Goal: Transaction & Acquisition: Purchase product/service

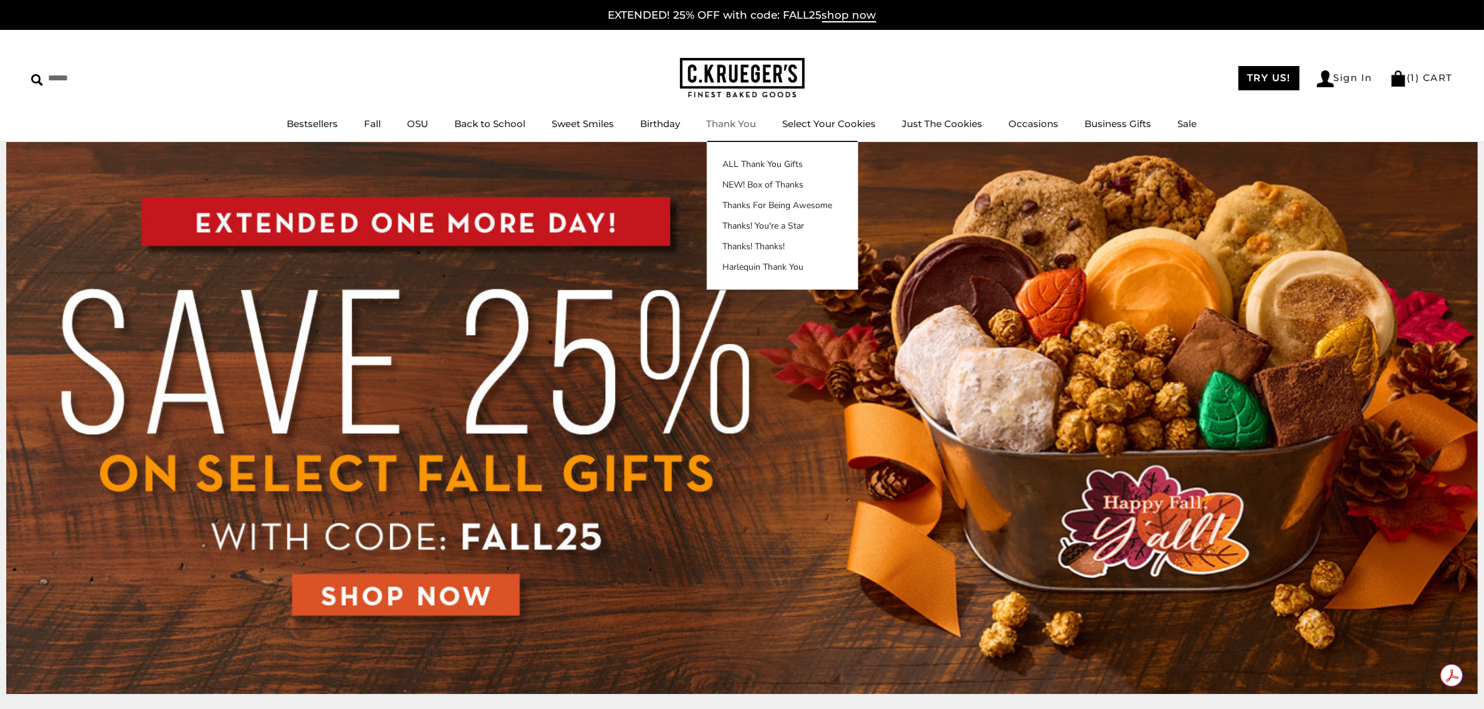
click at [734, 122] on link "Thank You" at bounding box center [732, 124] width 50 height 12
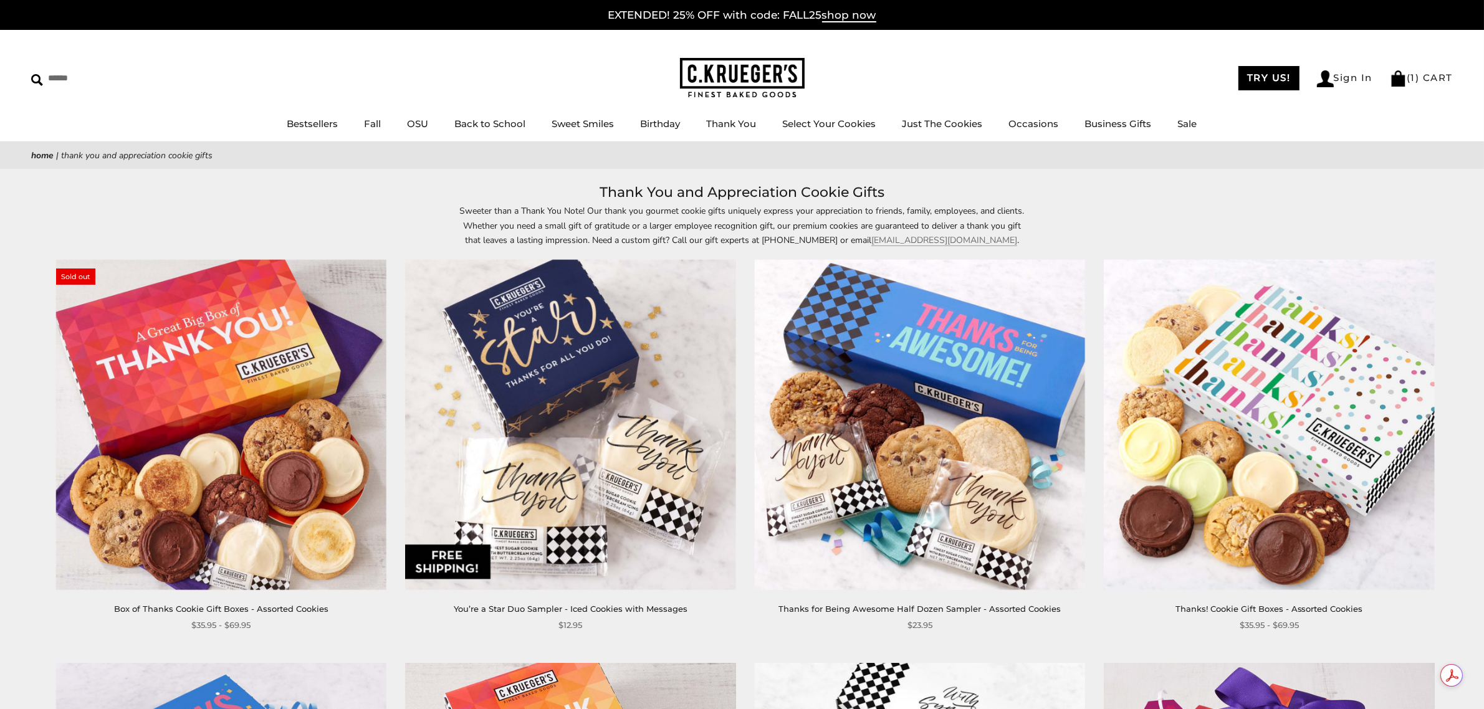
click at [246, 355] on img at bounding box center [221, 425] width 330 height 330
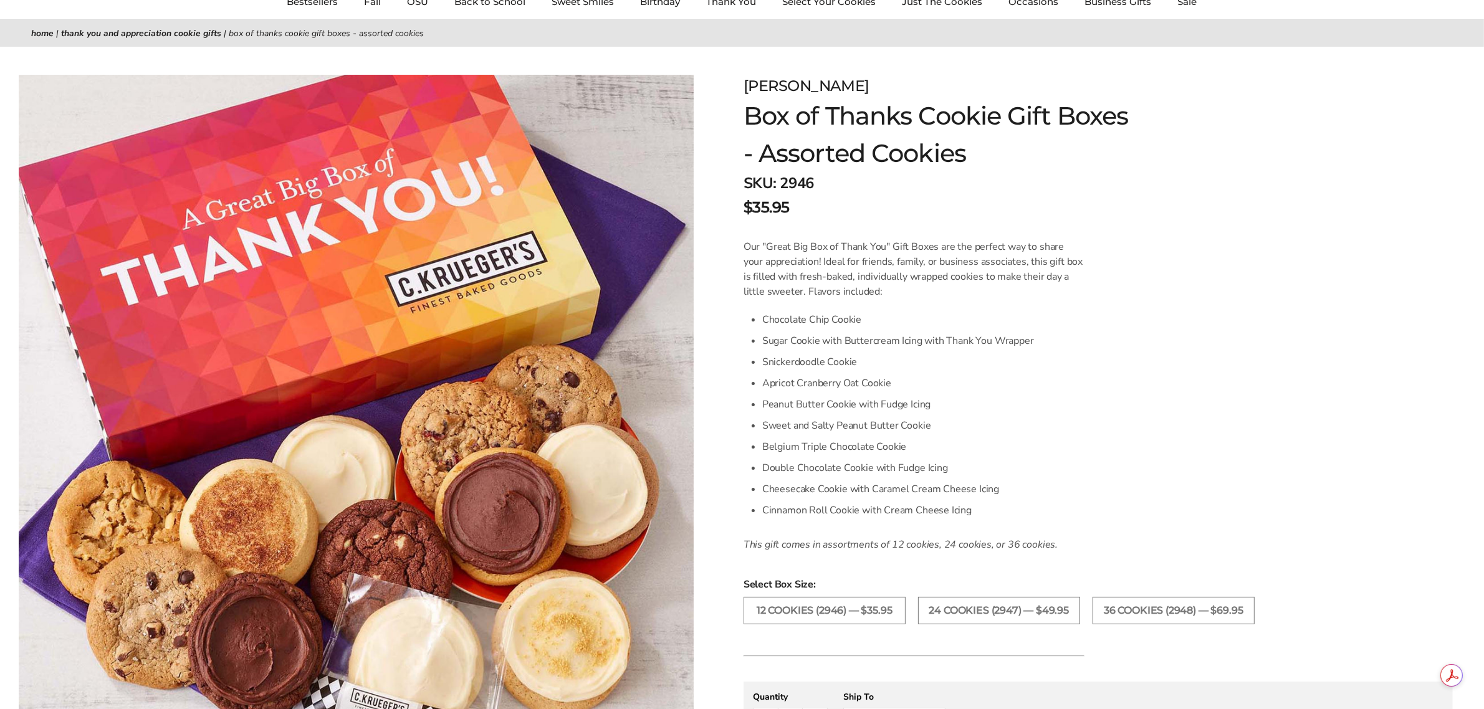
scroll to position [103, 0]
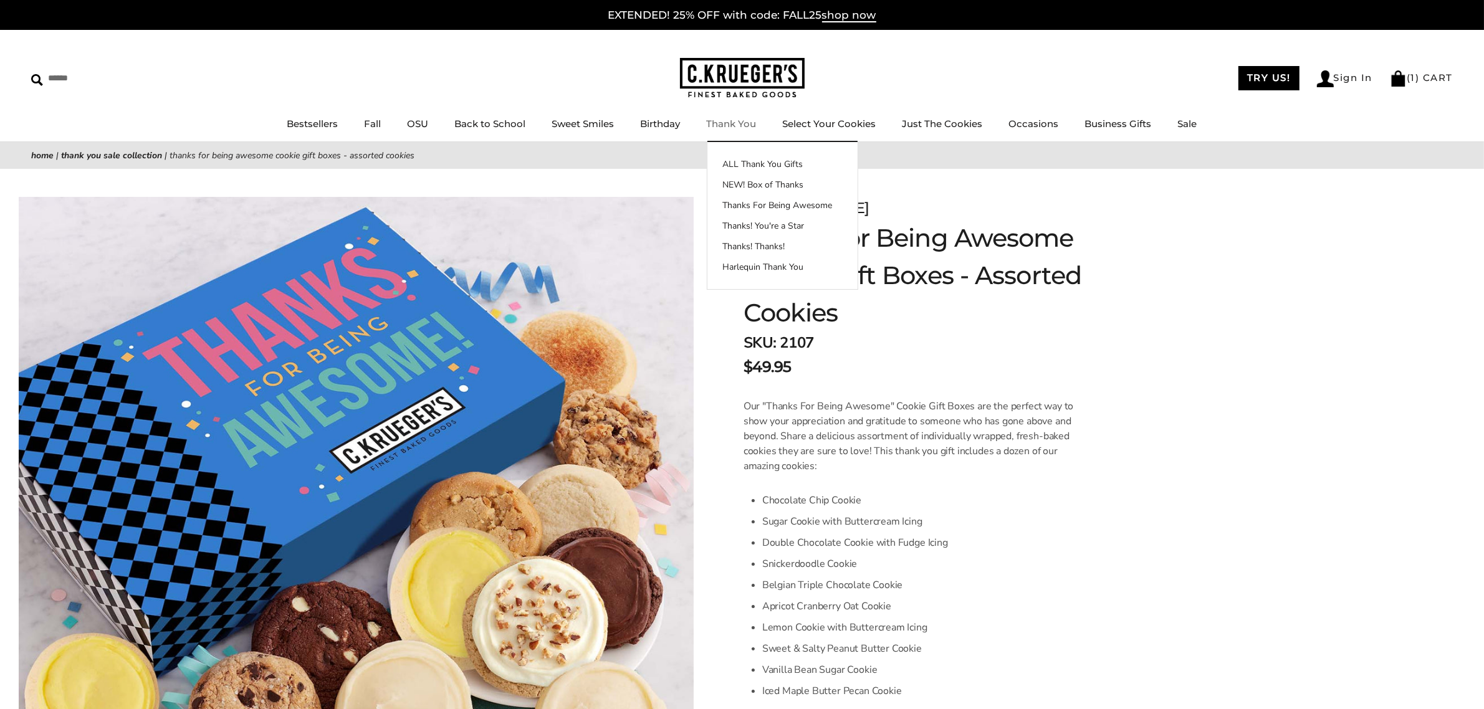
click at [730, 123] on link "Thank You" at bounding box center [732, 124] width 50 height 12
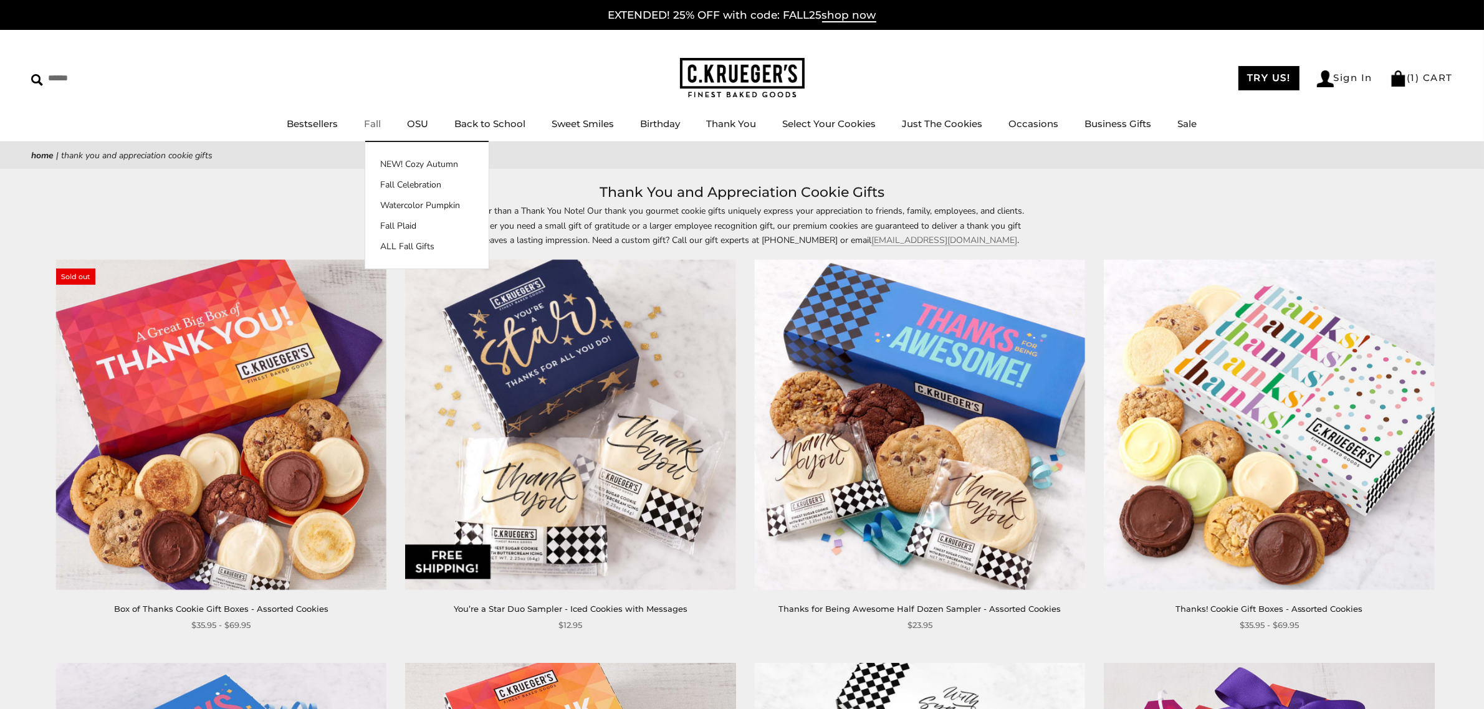
click at [373, 125] on link "Fall" at bounding box center [373, 124] width 17 height 12
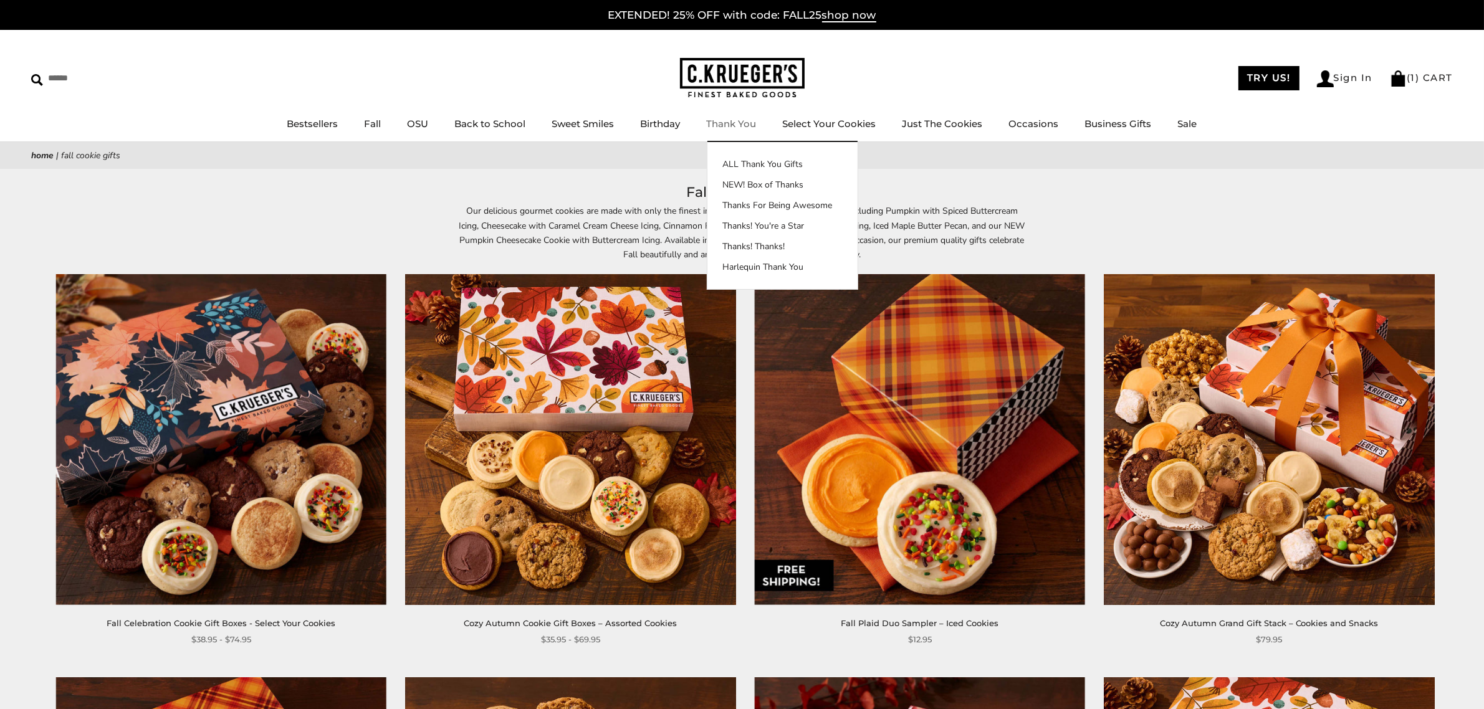
drag, startPoint x: 736, startPoint y: 122, endPoint x: 756, endPoint y: 134, distance: 23.0
click at [736, 122] on link "Thank You" at bounding box center [732, 124] width 50 height 12
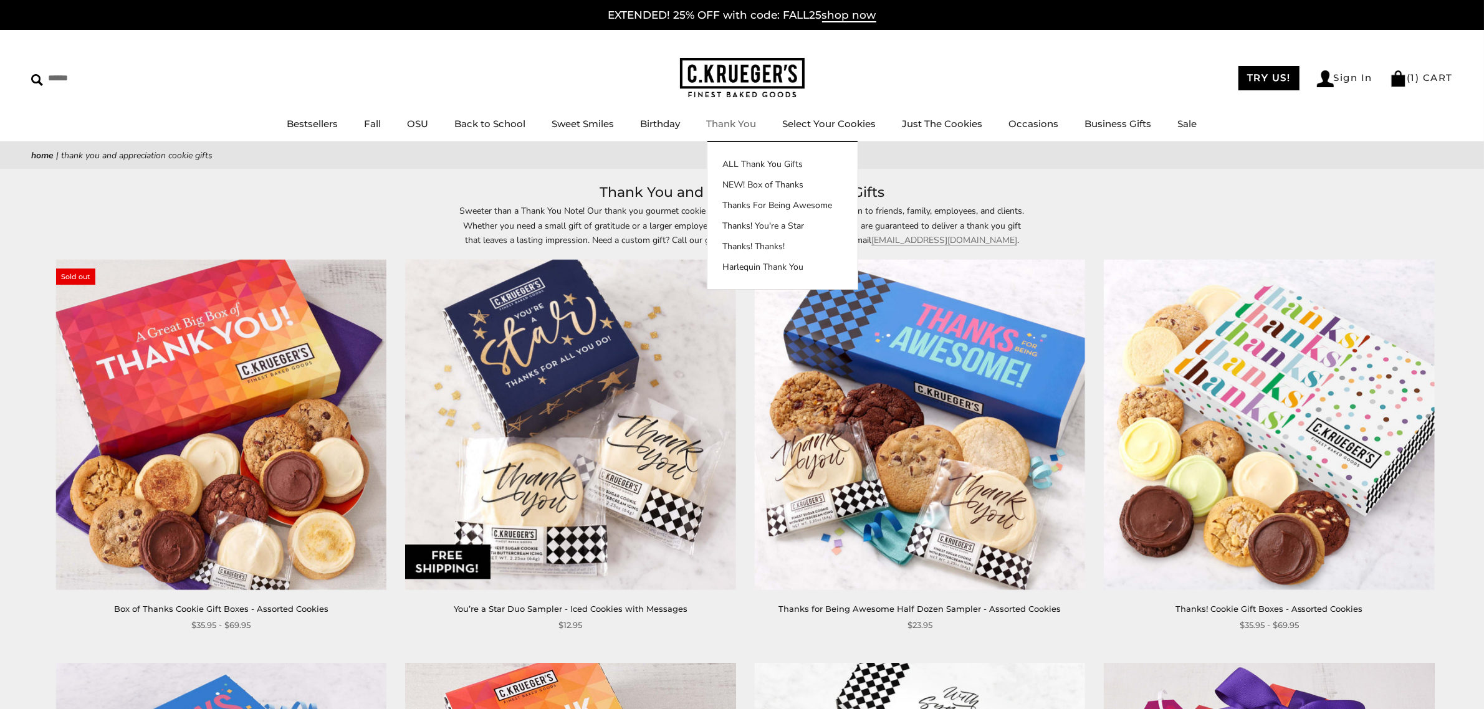
click at [731, 122] on link "Thank You" at bounding box center [732, 124] width 50 height 12
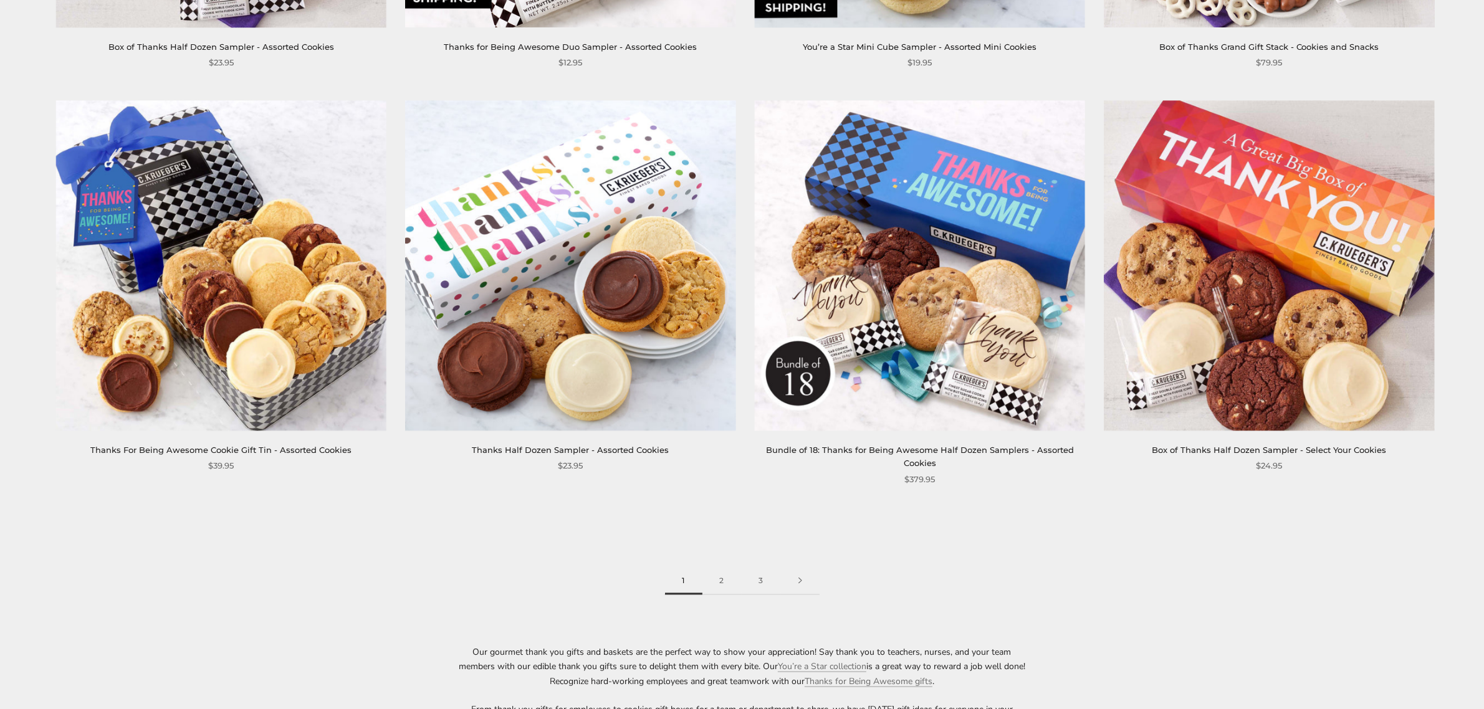
scroll to position [2182, 0]
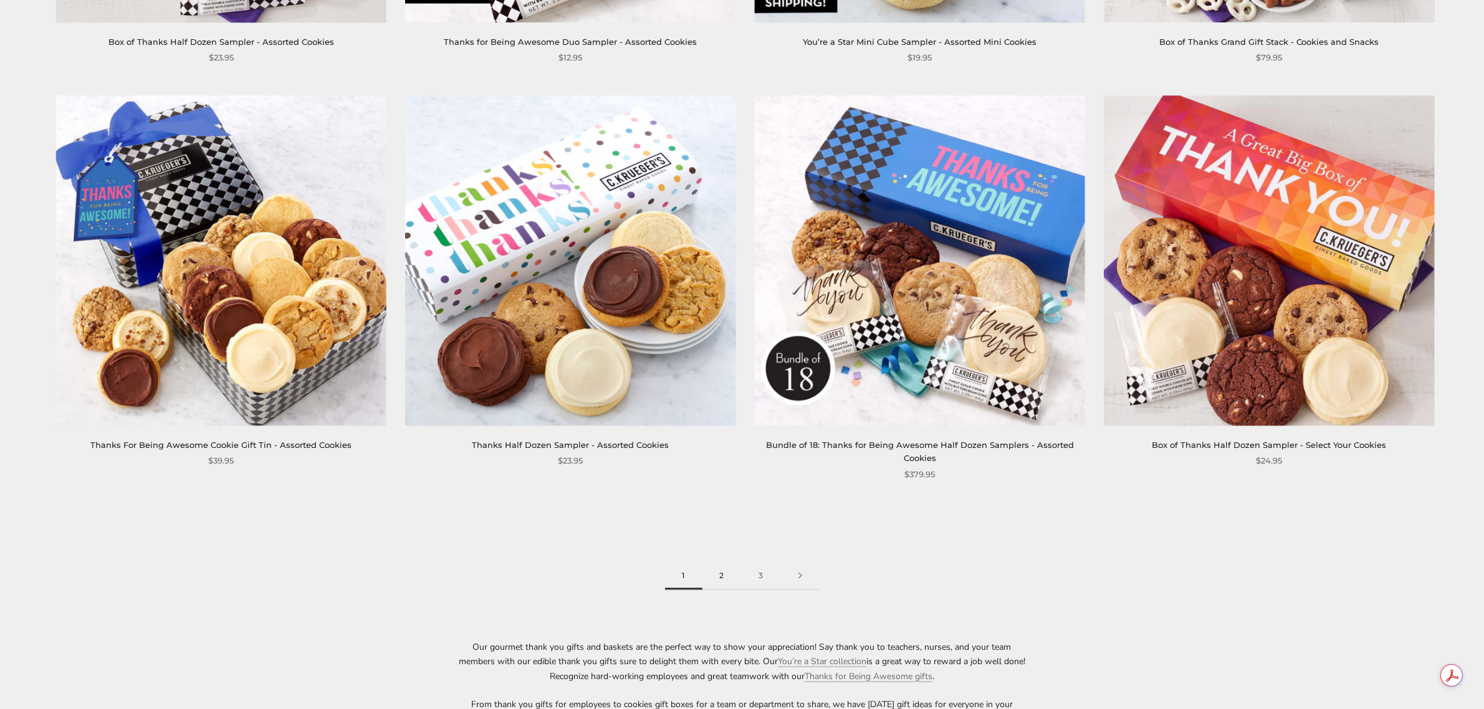
click at [721, 580] on link "2" at bounding box center [722, 576] width 39 height 28
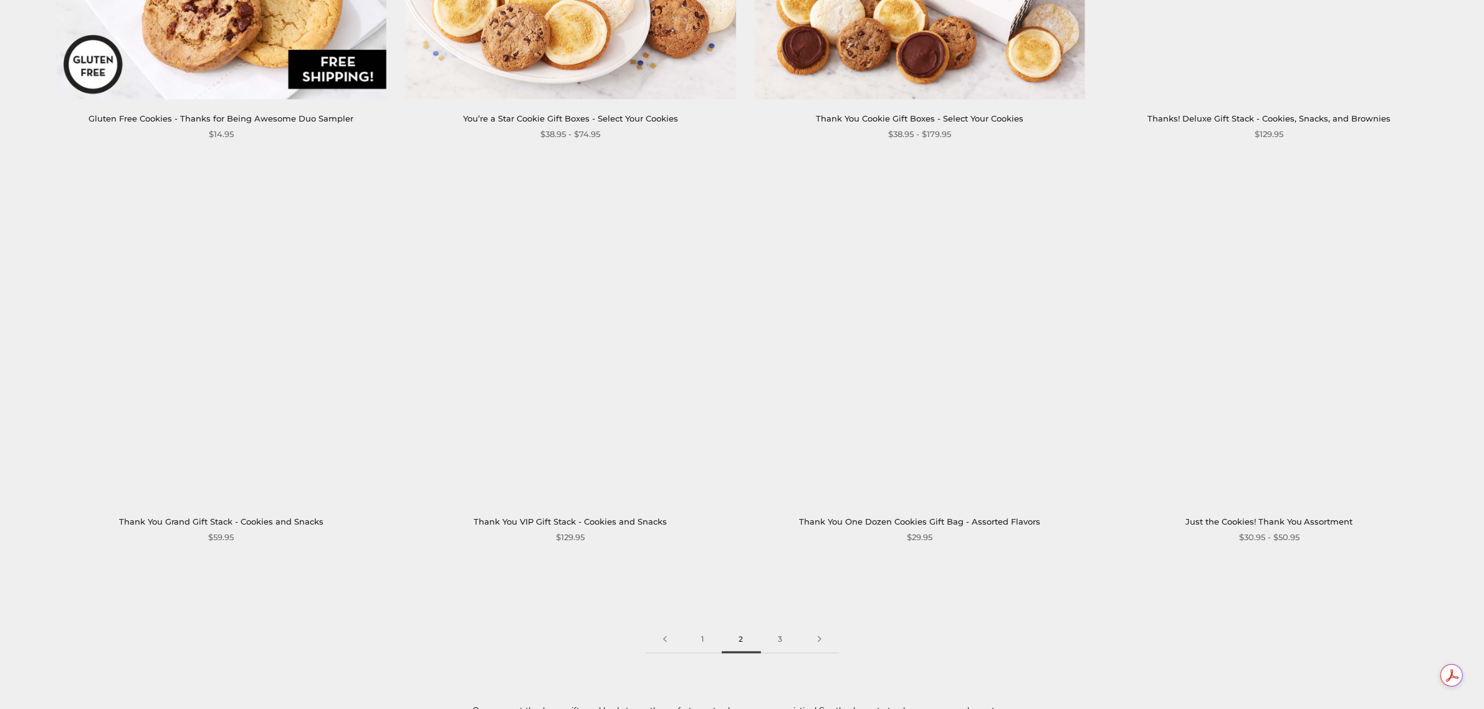
scroll to position [2338, 0]
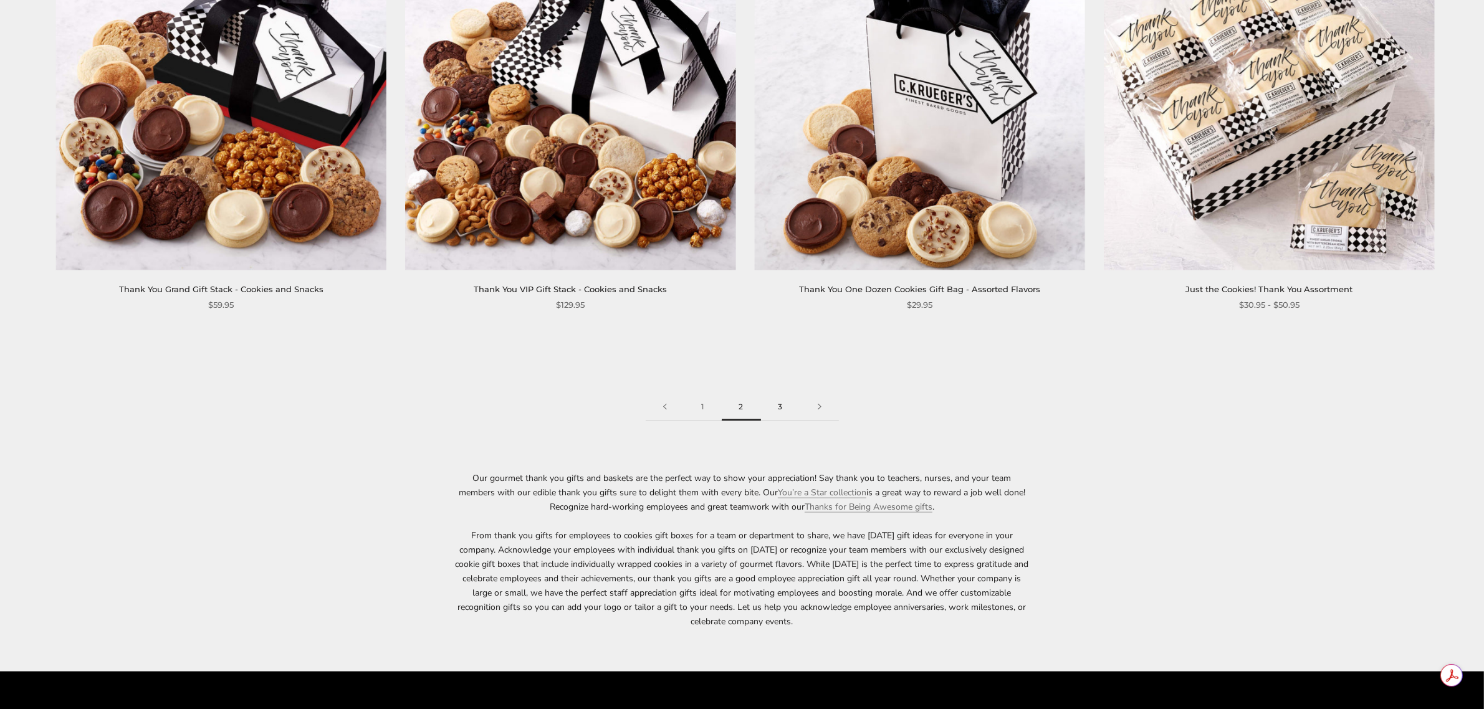
click at [784, 406] on link "3" at bounding box center [780, 407] width 39 height 28
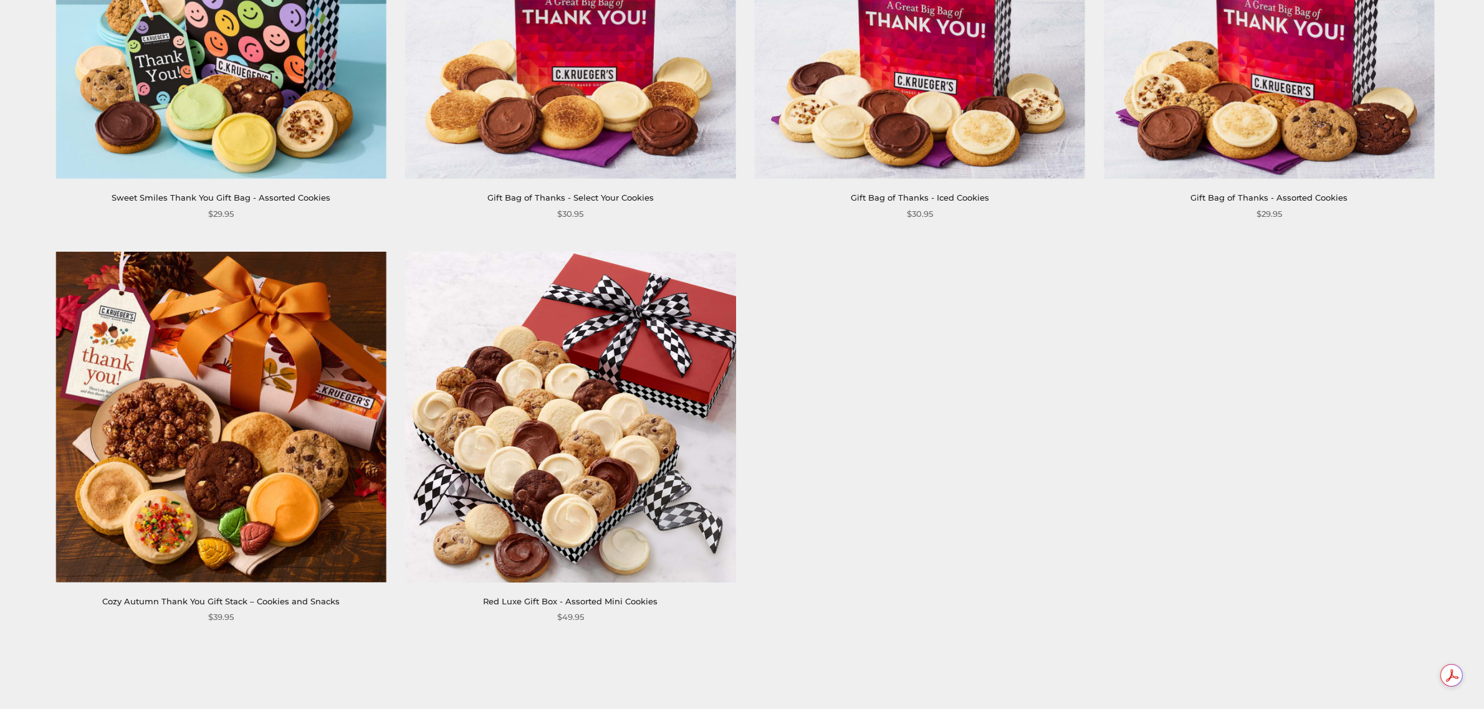
scroll to position [519, 0]
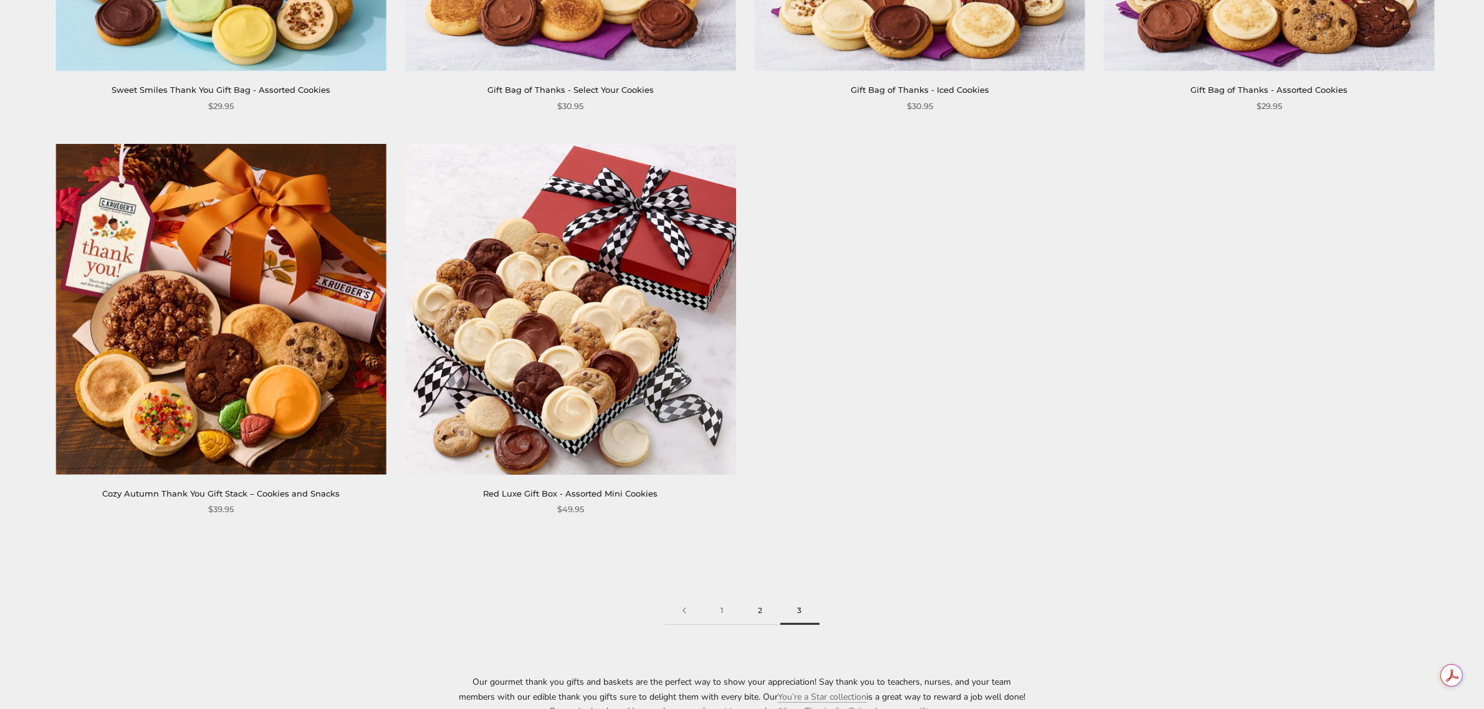
click at [758, 609] on link "2" at bounding box center [760, 611] width 39 height 28
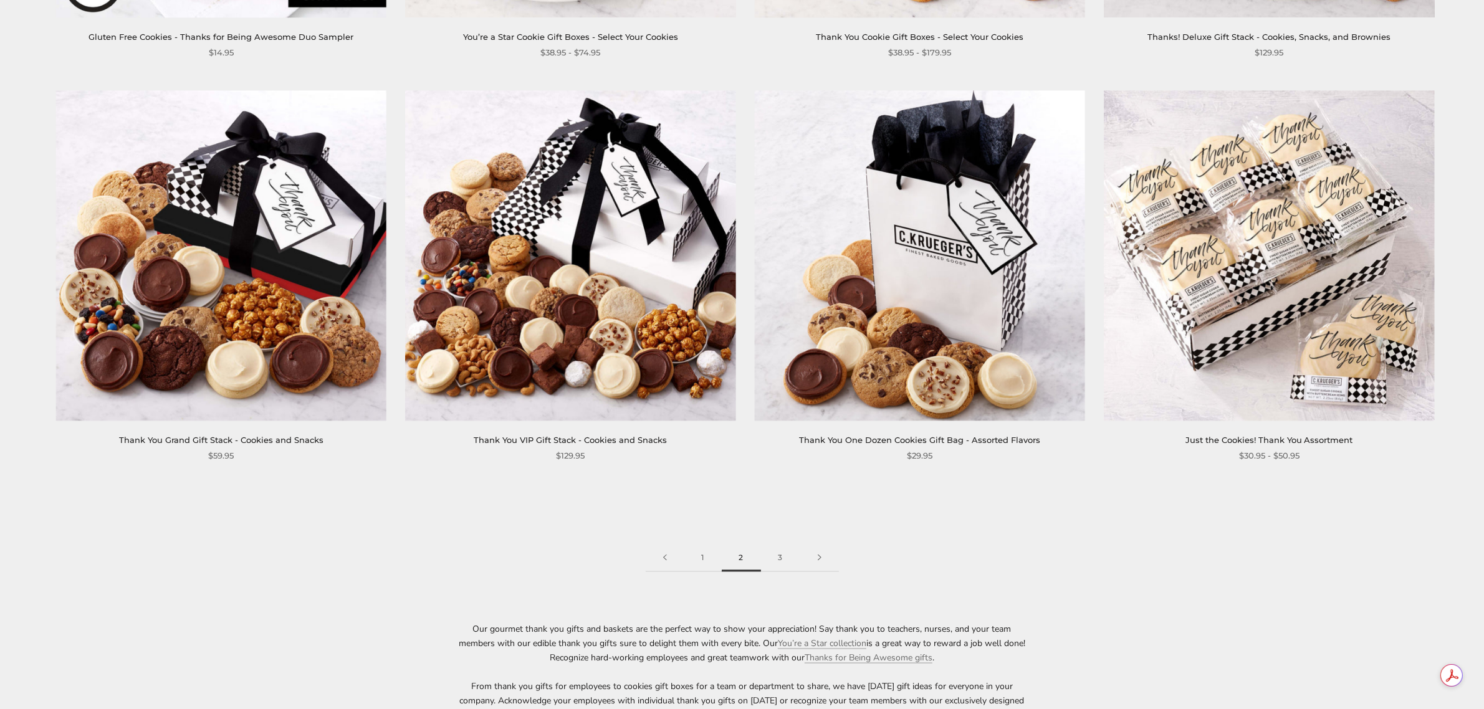
scroll to position [2129, 0]
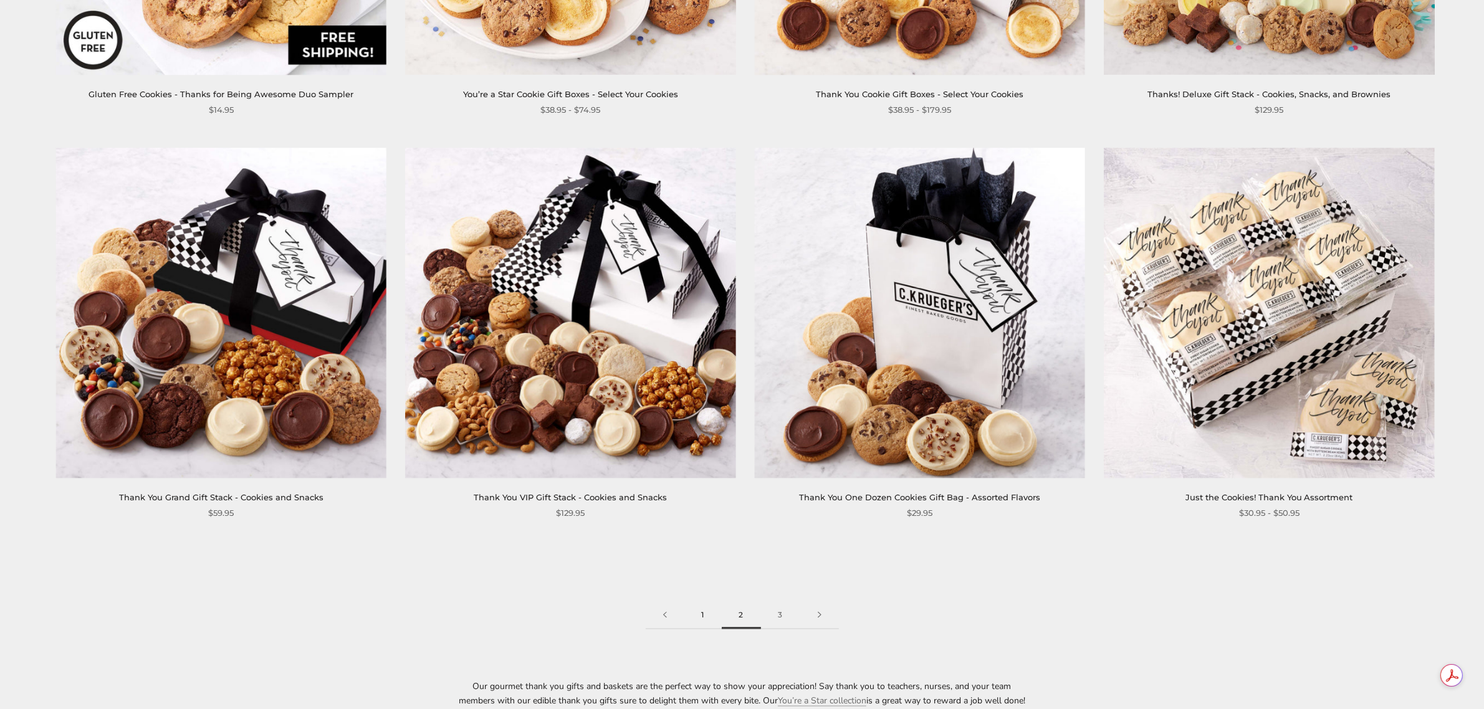
click at [697, 614] on link "1" at bounding box center [702, 616] width 37 height 28
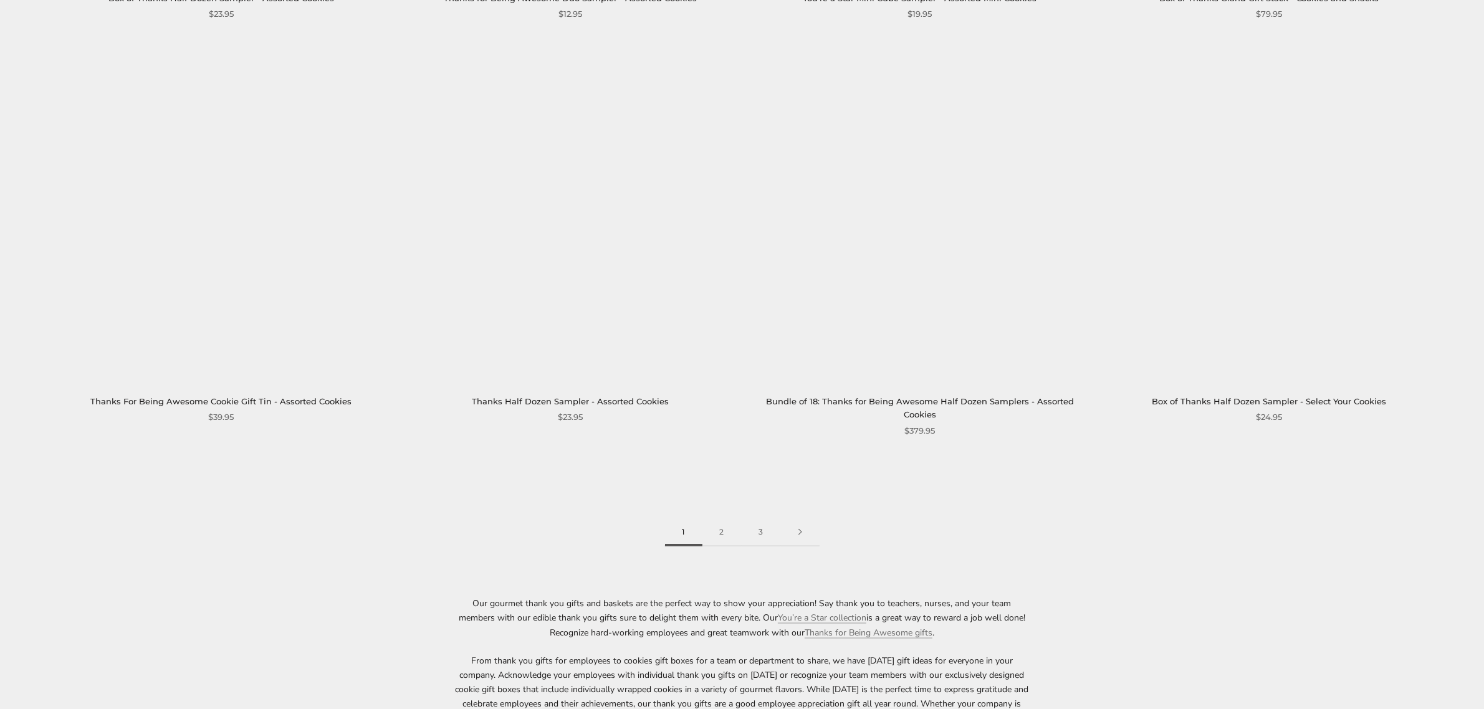
scroll to position [2234, 0]
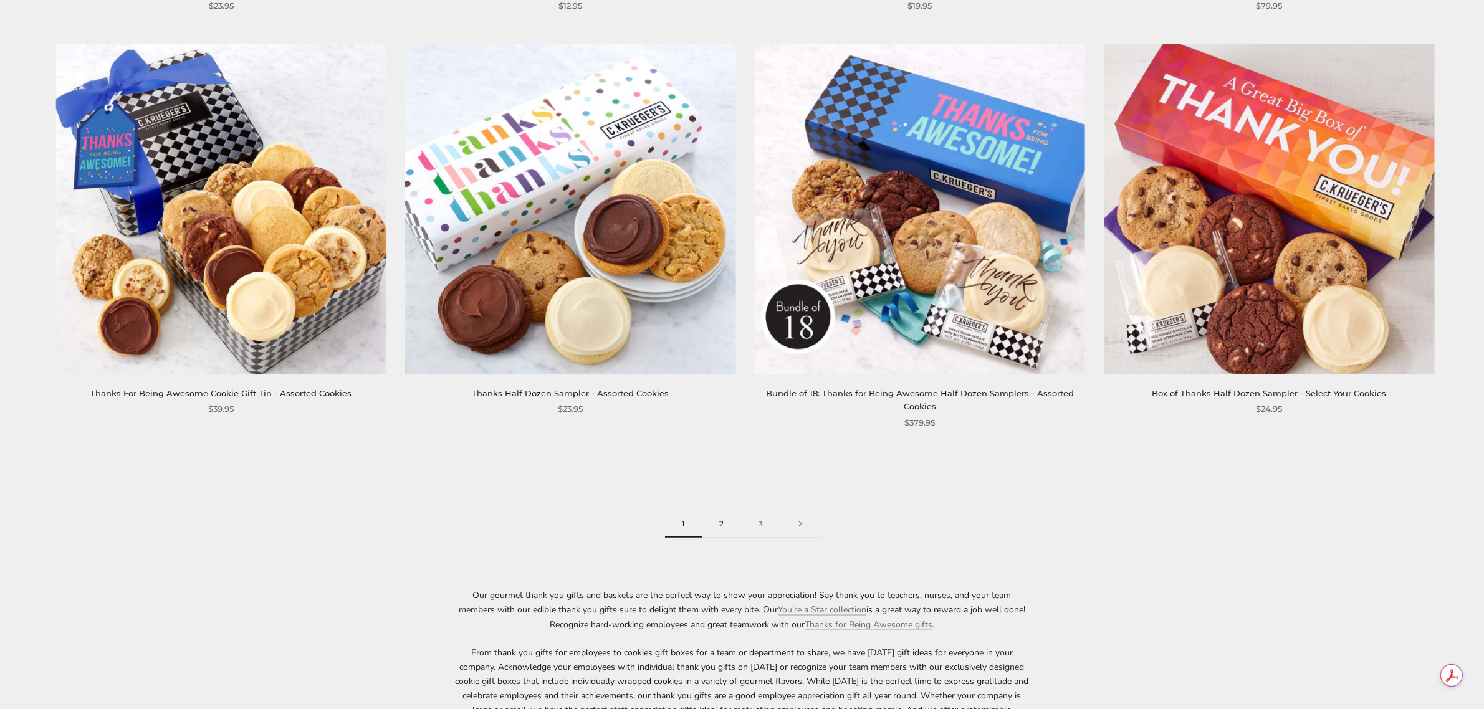
drag, startPoint x: 724, startPoint y: 524, endPoint x: 731, endPoint y: 519, distance: 7.6
click at [724, 524] on link "2" at bounding box center [722, 525] width 39 height 28
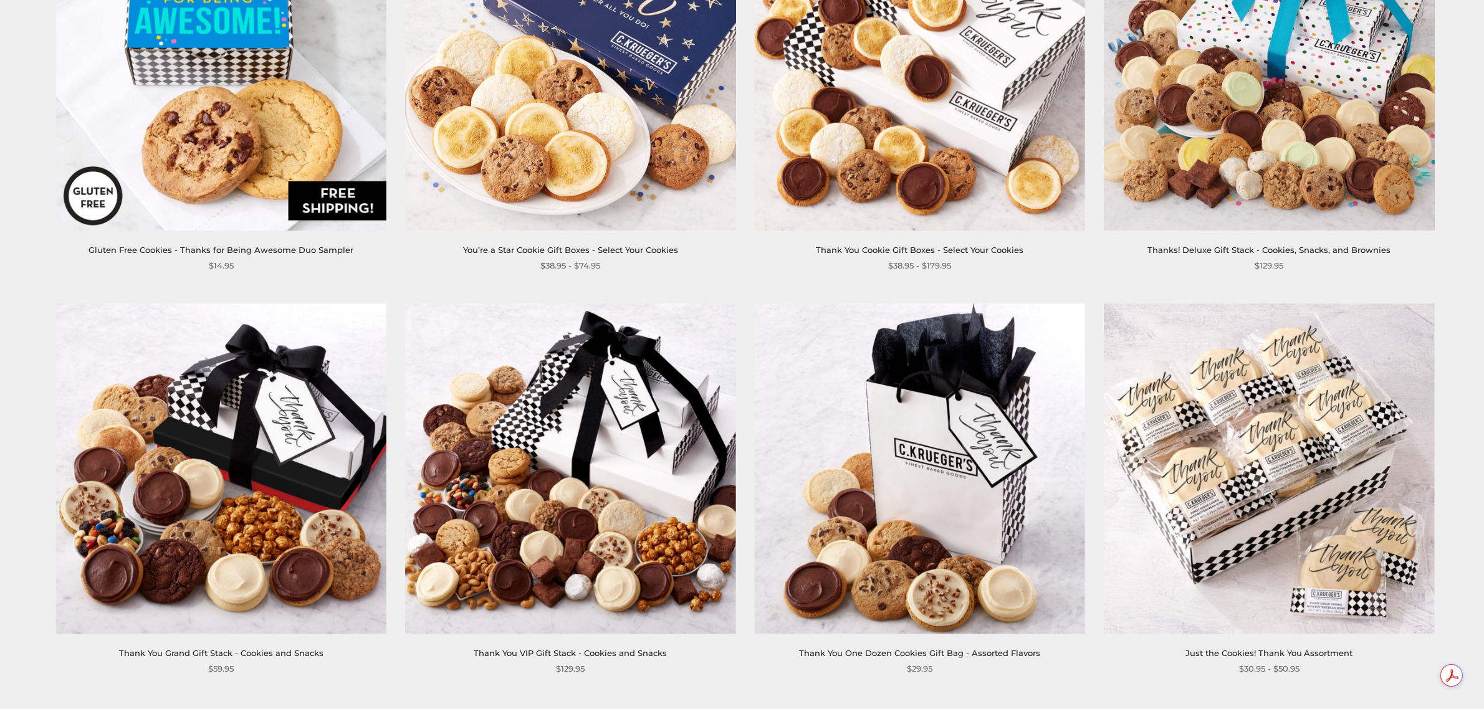
scroll to position [2285, 0]
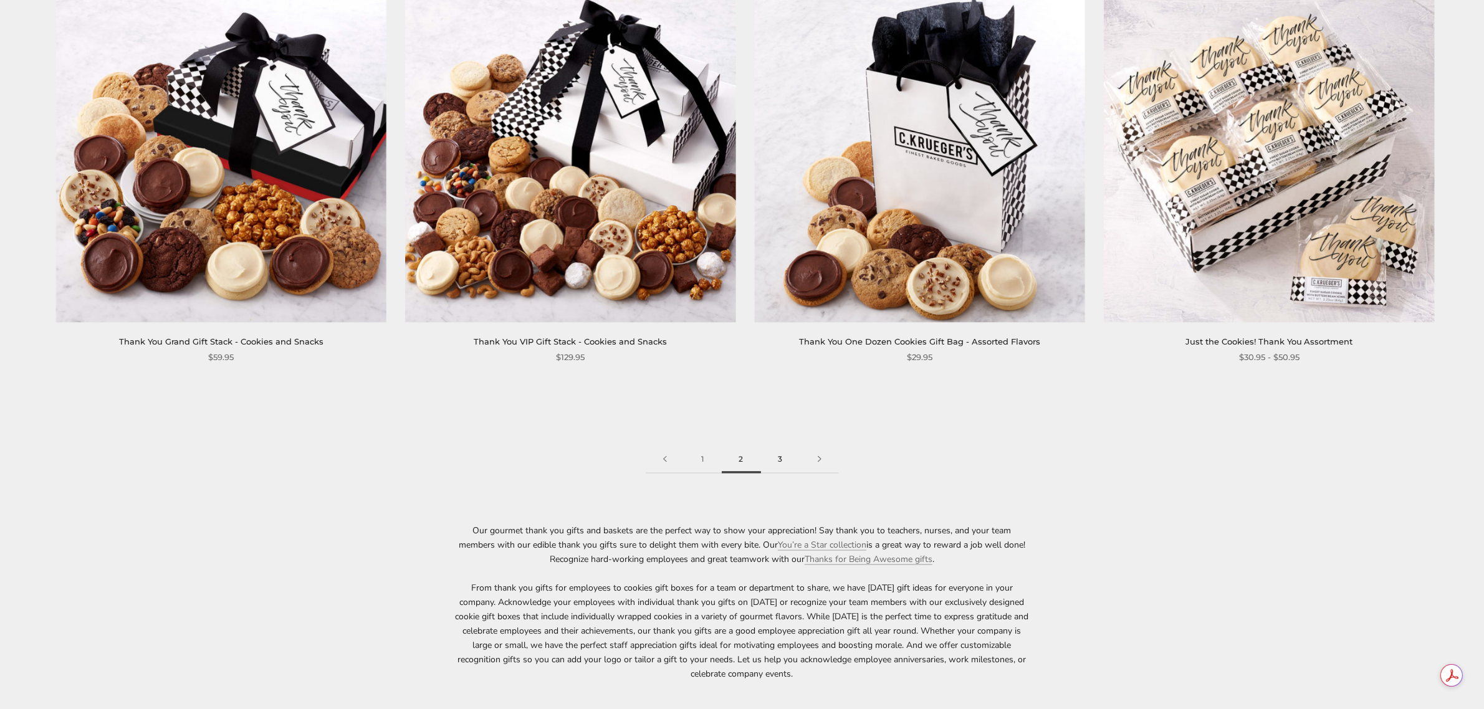
click at [778, 458] on link "3" at bounding box center [780, 460] width 39 height 28
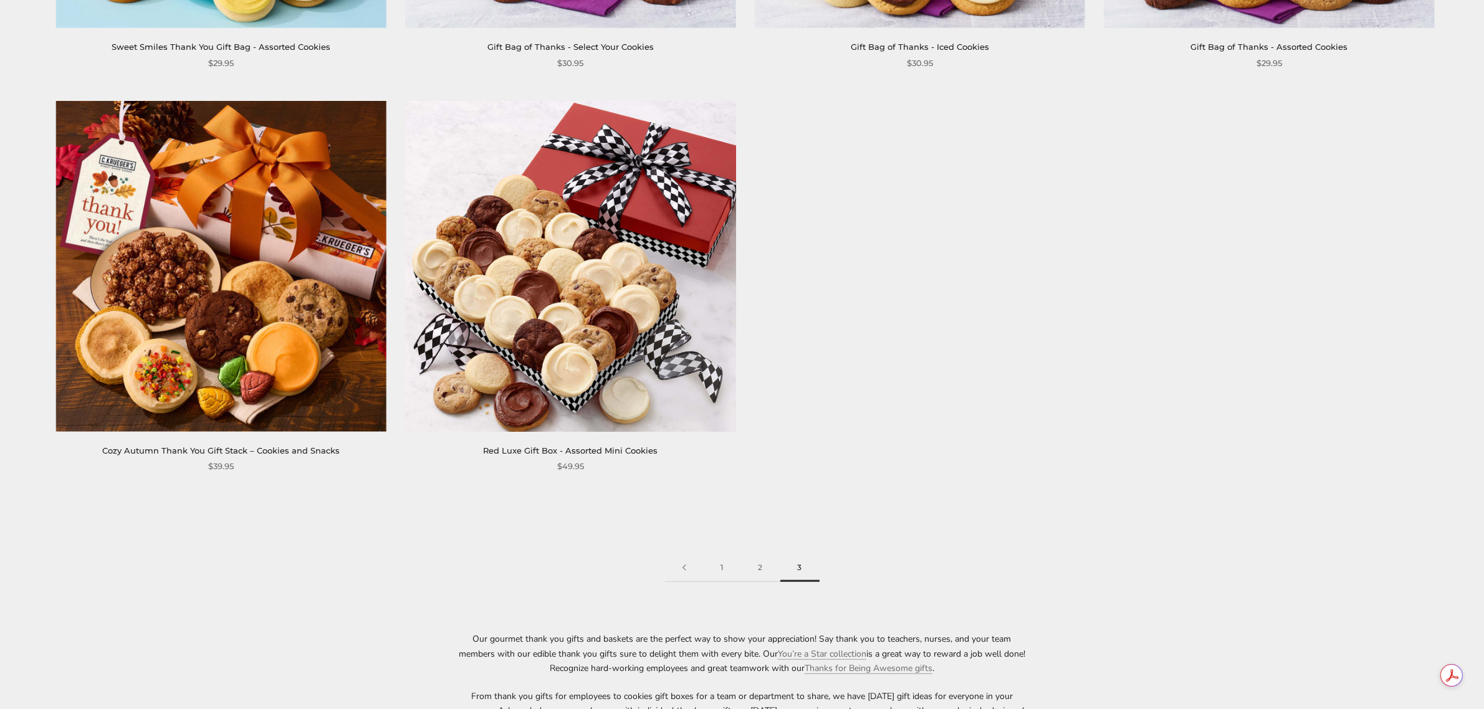
scroll to position [727, 0]
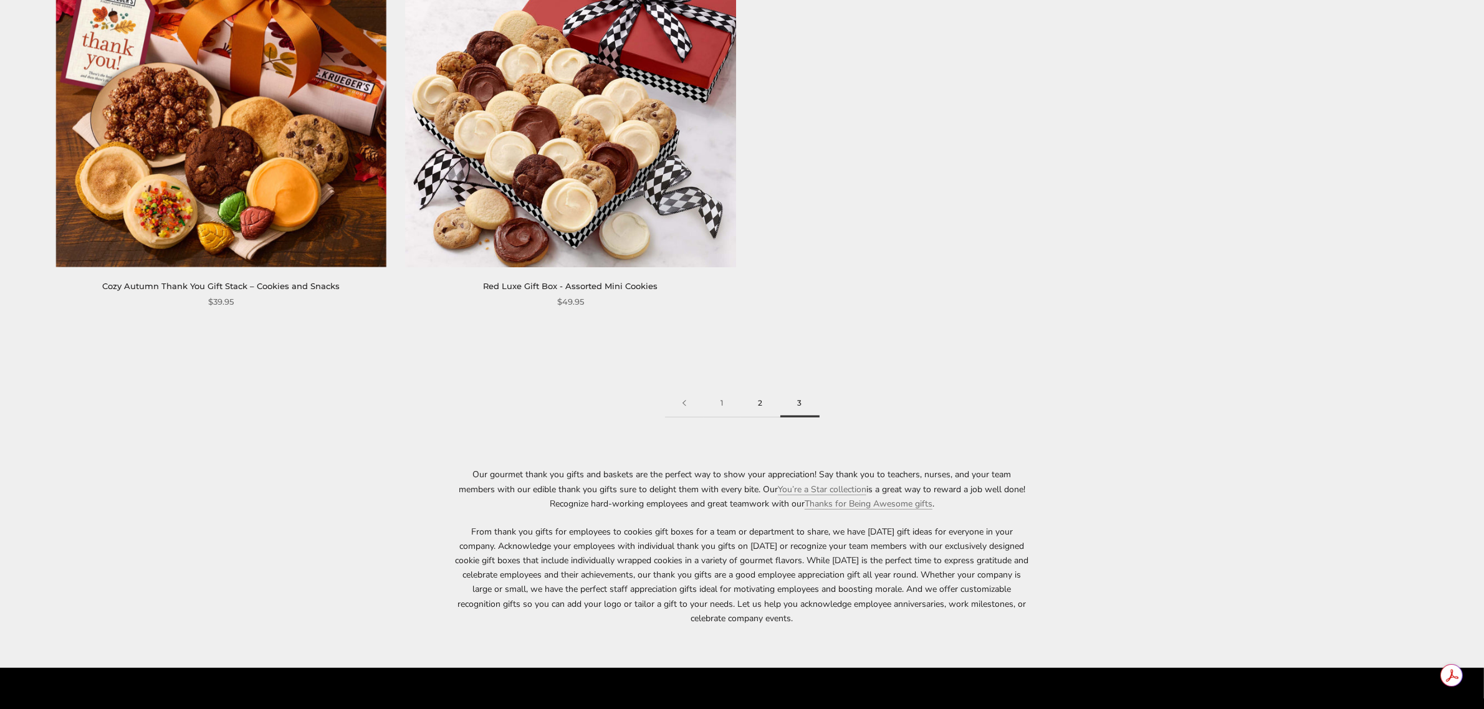
click at [762, 406] on link "2" at bounding box center [760, 404] width 39 height 28
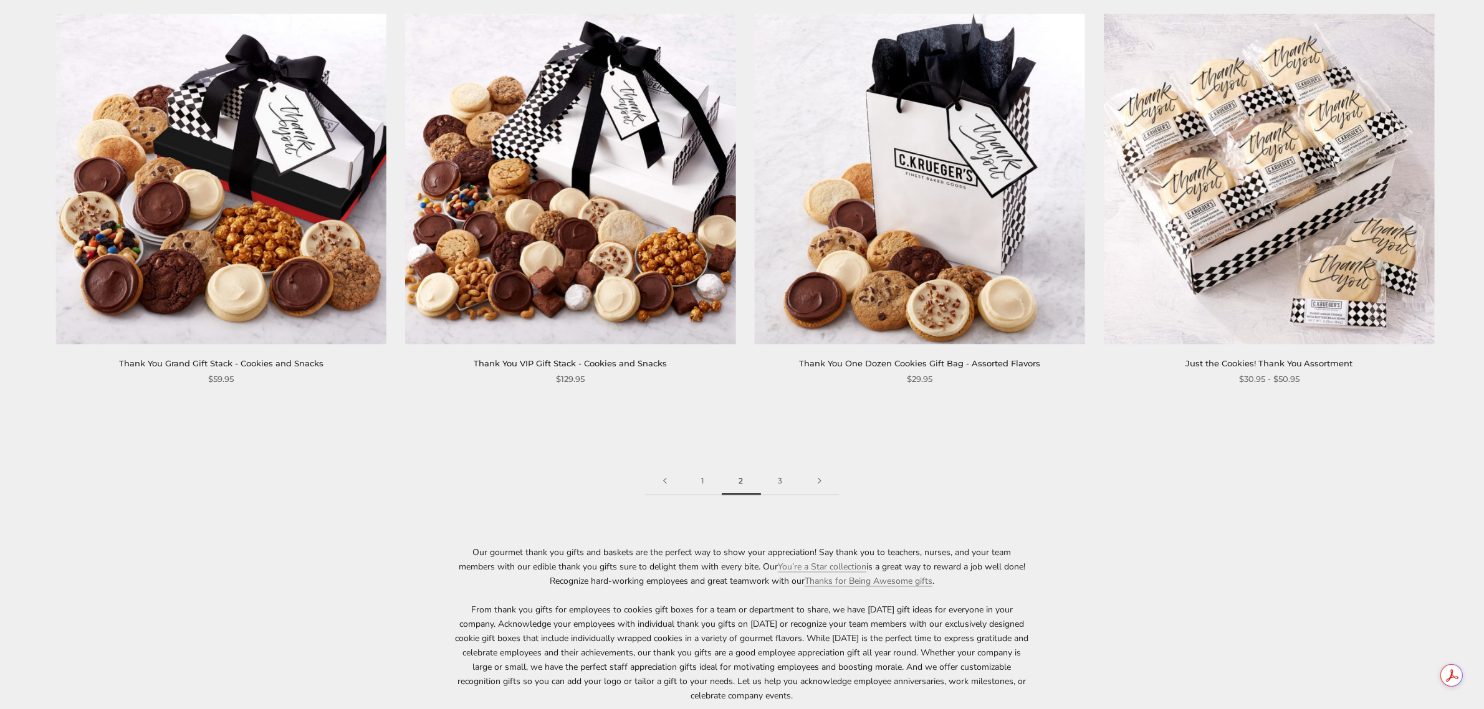
scroll to position [2441, 0]
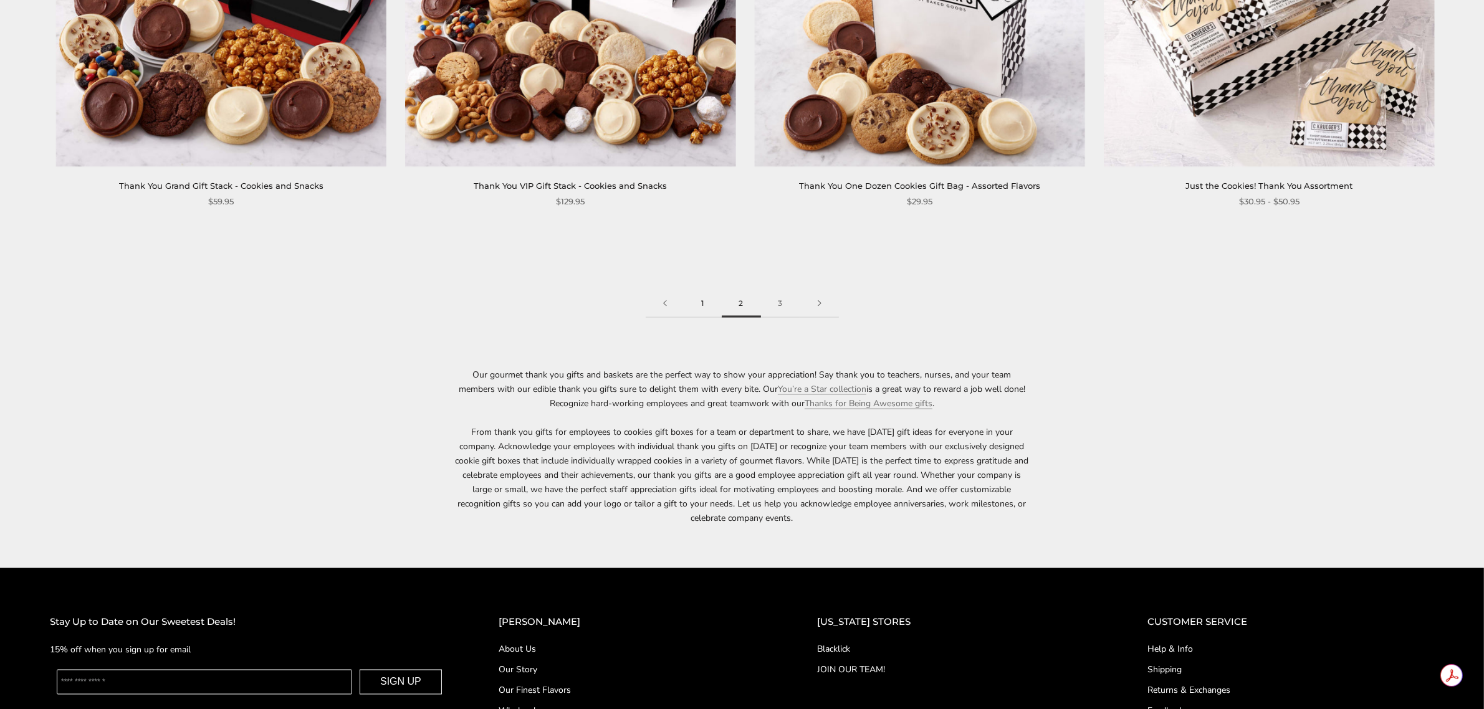
click at [704, 307] on link "1" at bounding box center [702, 304] width 37 height 28
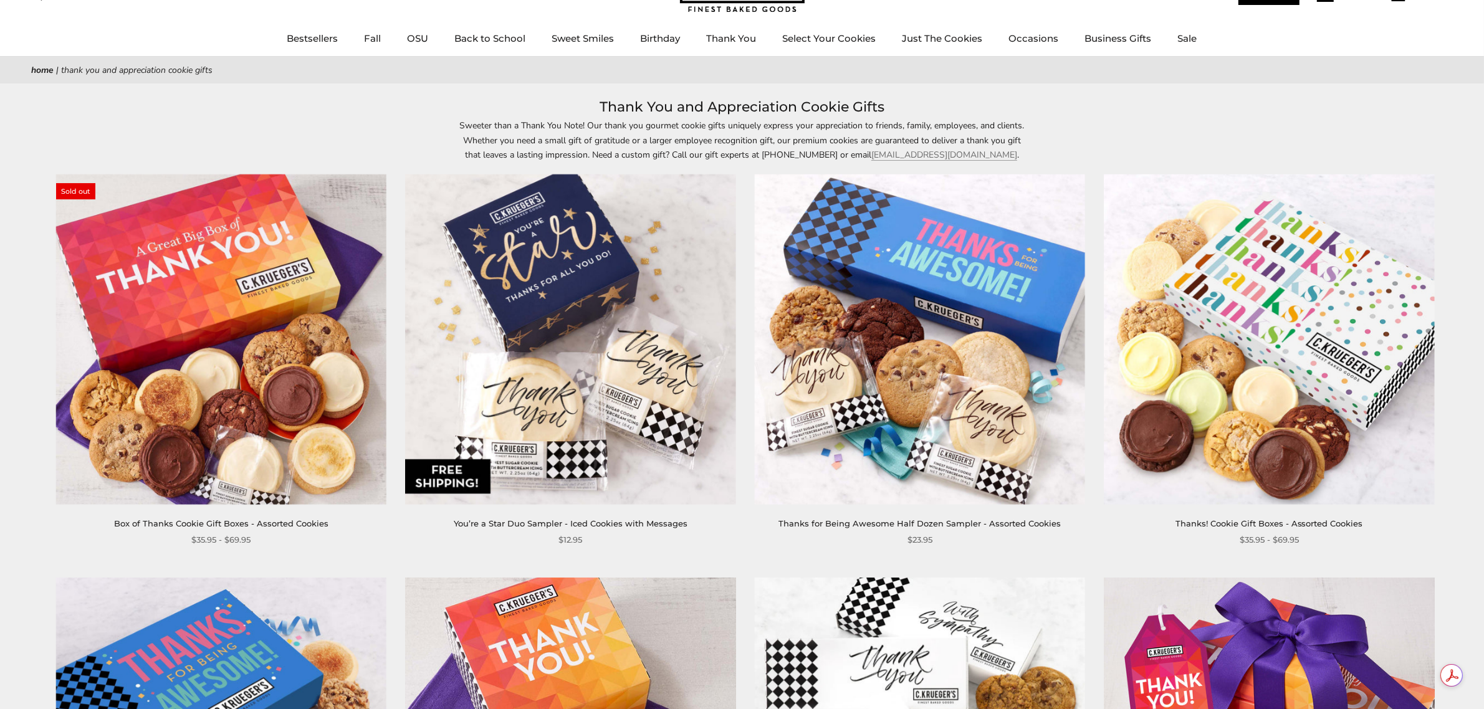
scroll to position [259, 0]
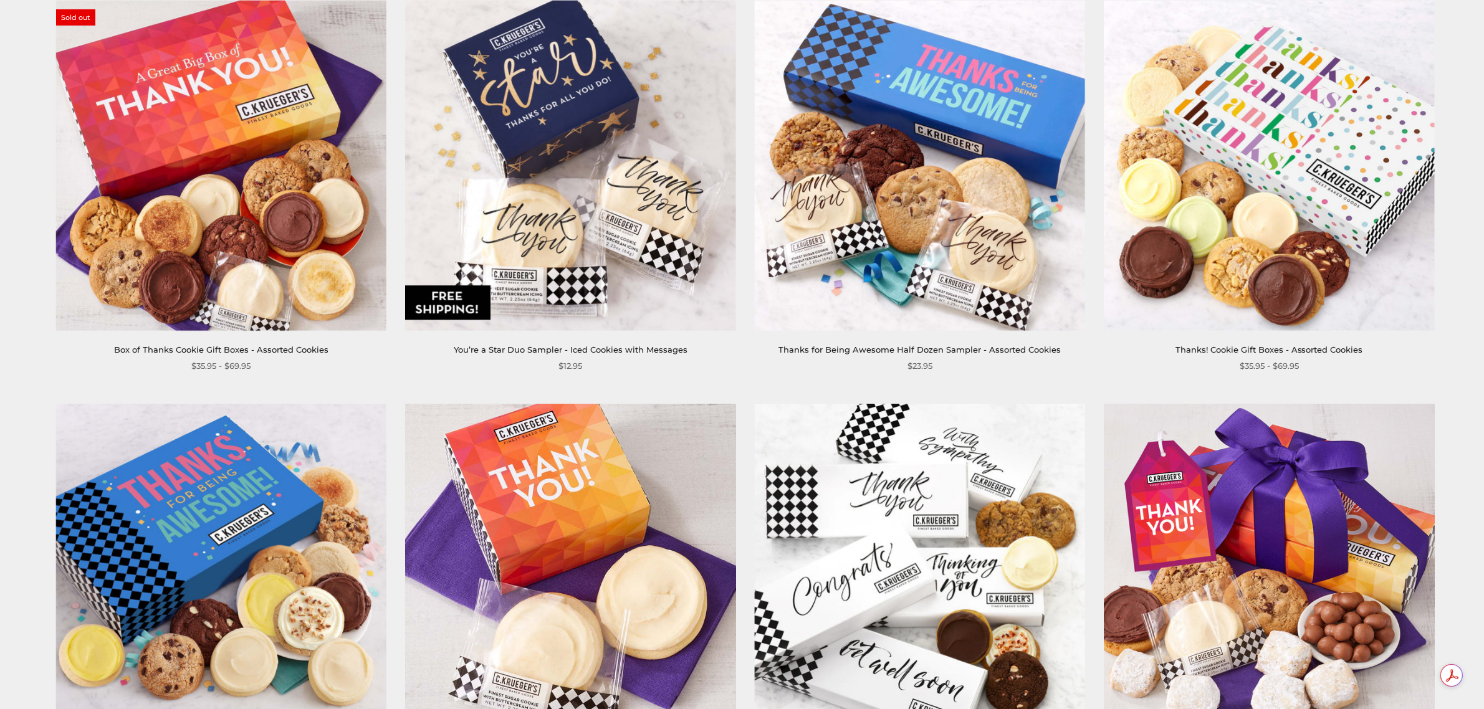
click at [259, 456] on img at bounding box center [221, 569] width 330 height 330
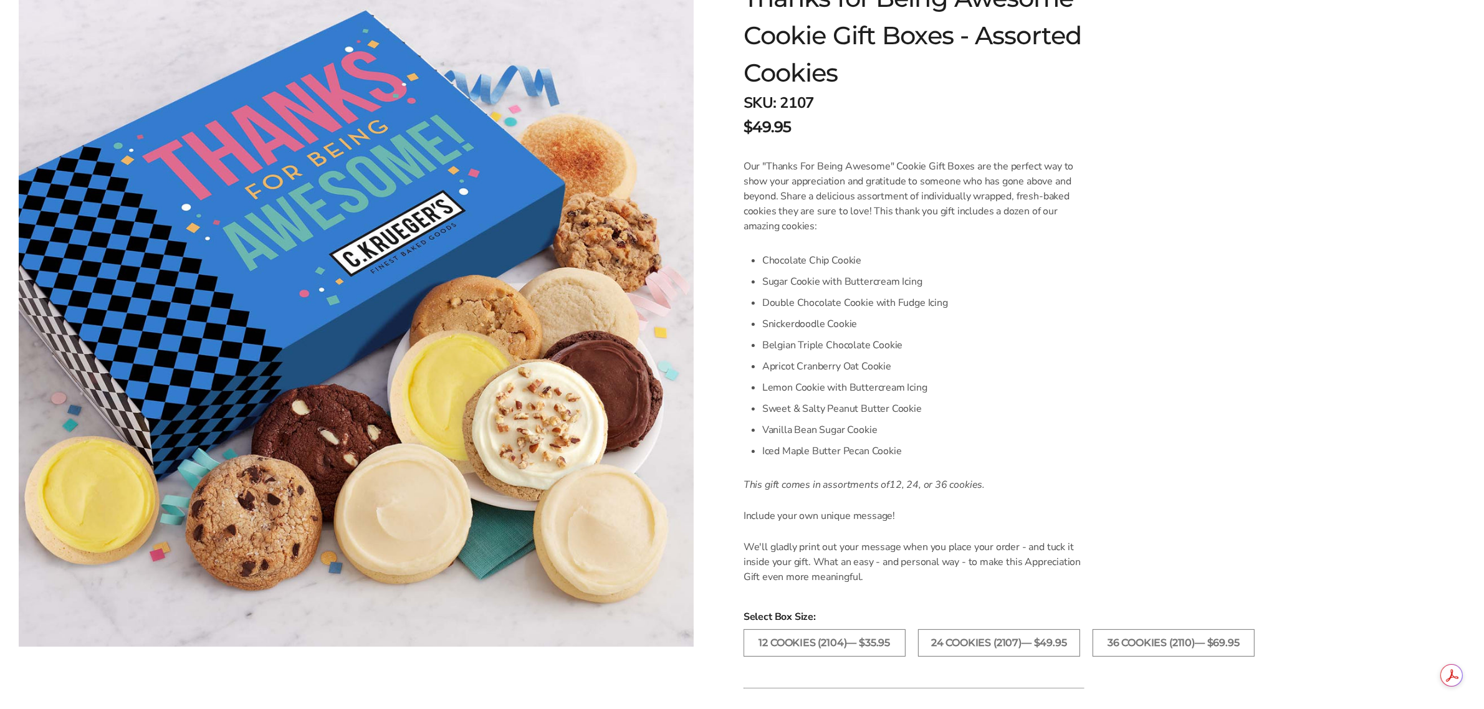
scroll to position [259, 0]
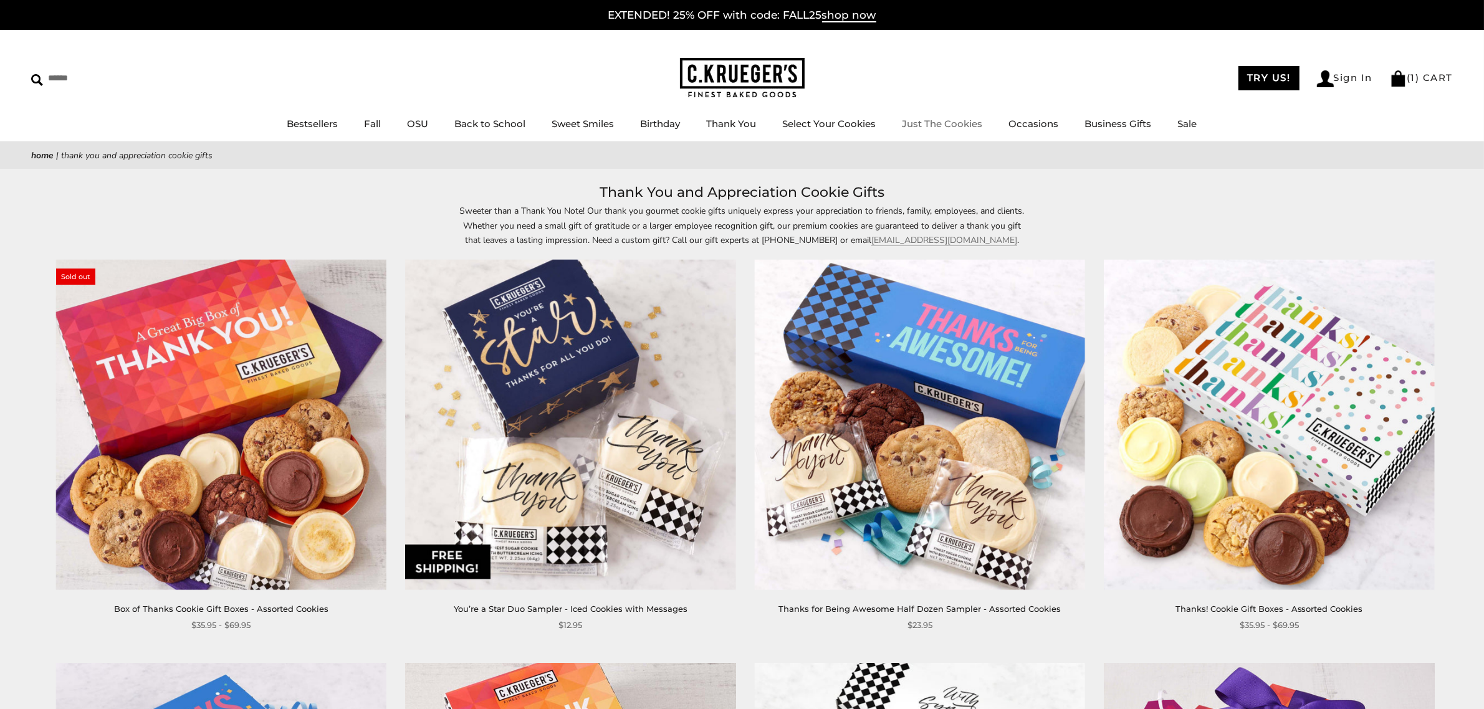
drag, startPoint x: 954, startPoint y: 118, endPoint x: 958, endPoint y: 135, distance: 17.2
click at [954, 118] on link "Just The Cookies" at bounding box center [943, 124] width 80 height 12
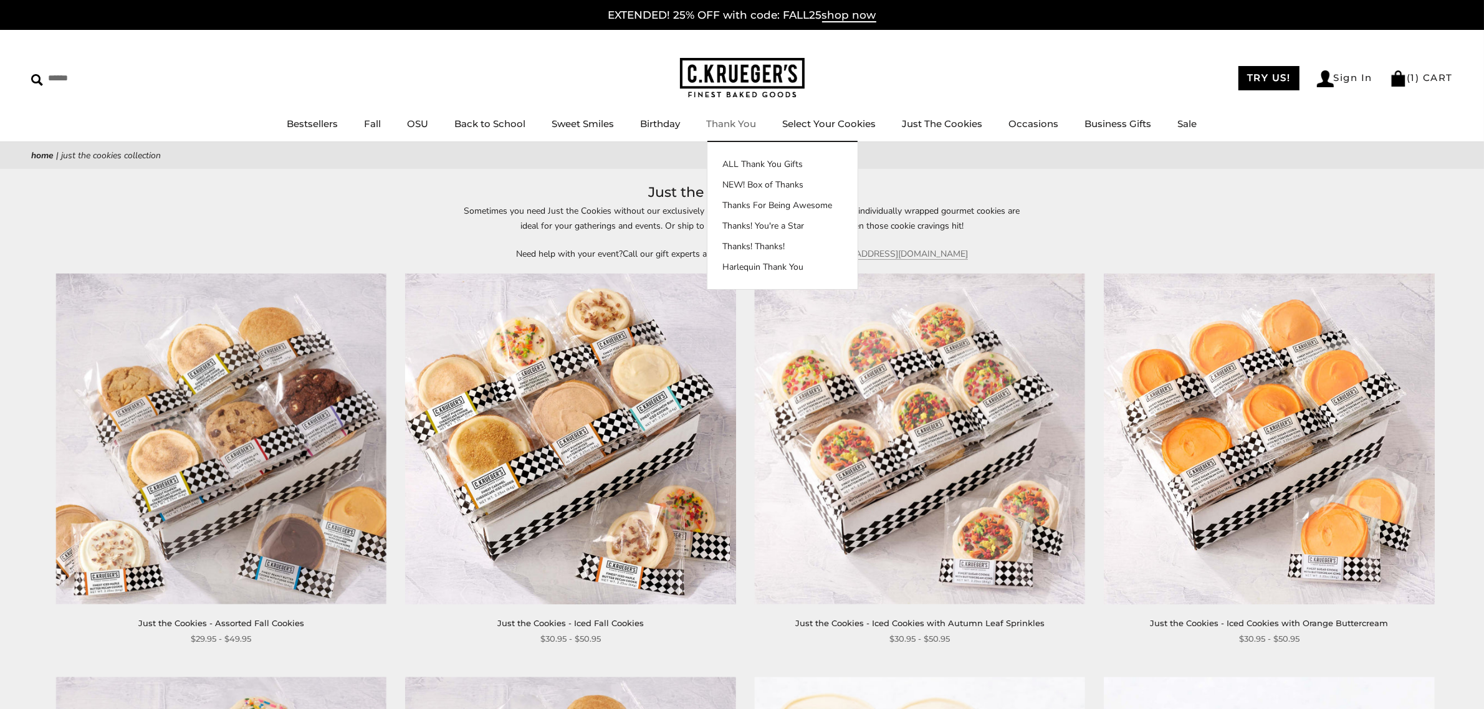
click at [727, 122] on link "Thank You" at bounding box center [732, 124] width 50 height 12
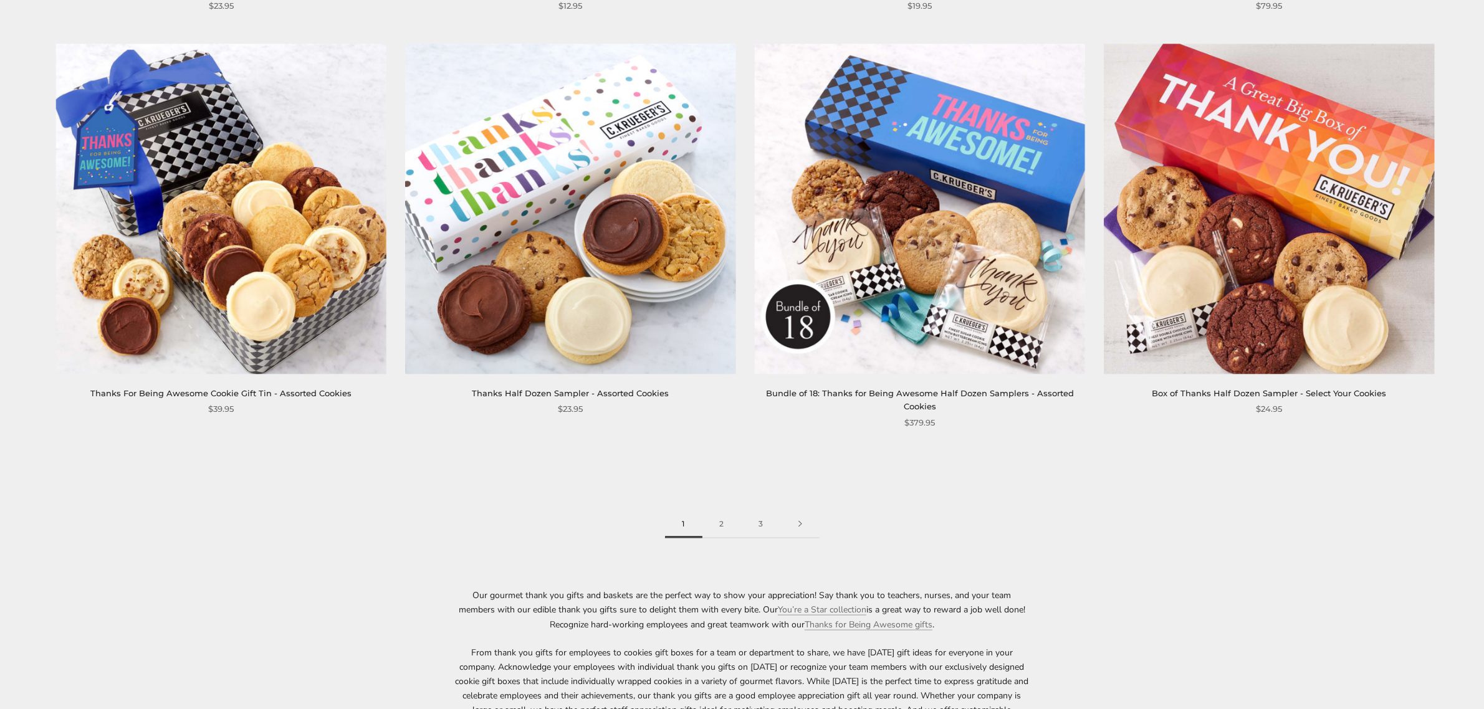
scroll to position [2672, 0]
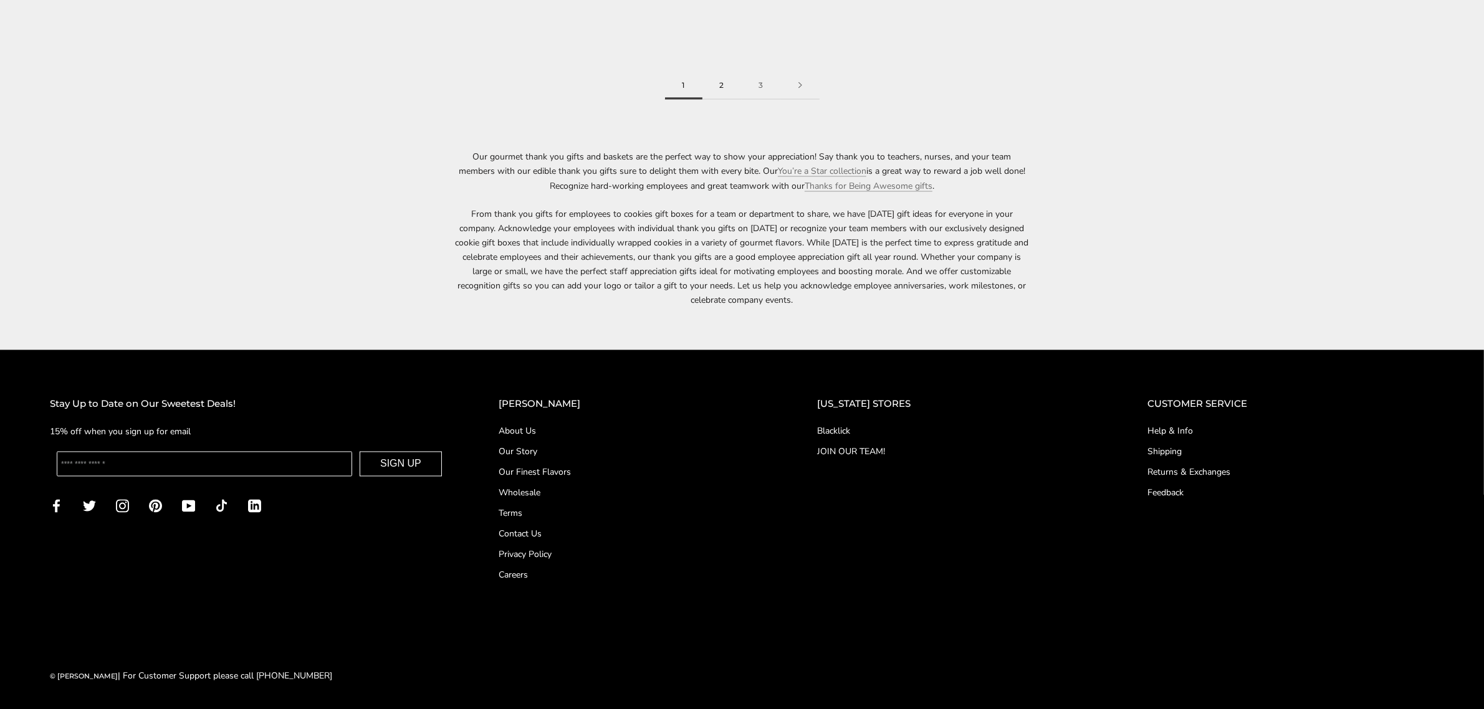
click at [730, 83] on link "2" at bounding box center [722, 86] width 39 height 28
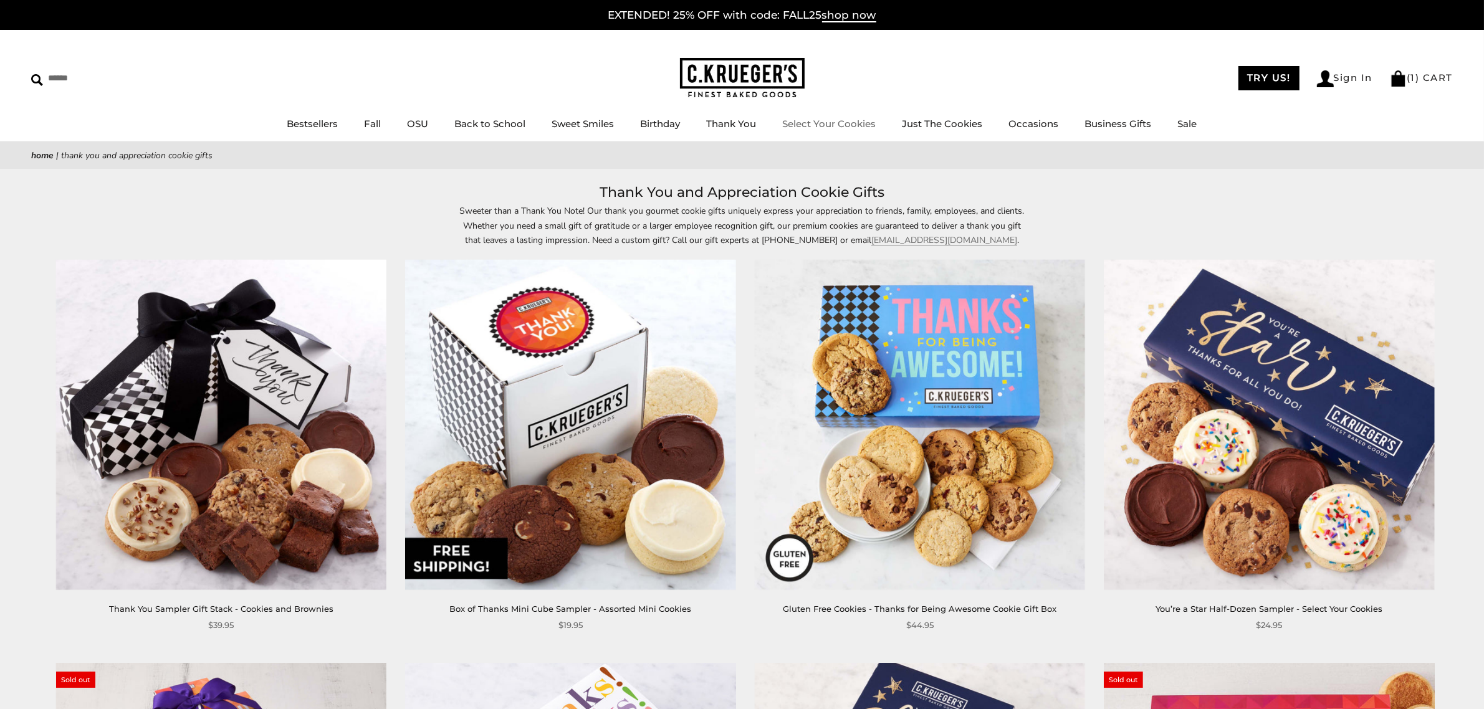
drag, startPoint x: 754, startPoint y: 73, endPoint x: 759, endPoint y: 79, distance: 7.1
click at [754, 73] on img at bounding box center [742, 78] width 125 height 41
